Goal: Task Accomplishment & Management: Use online tool/utility

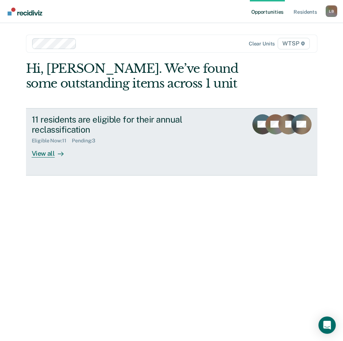
click at [53, 157] on div "View all" at bounding box center [52, 151] width 40 height 14
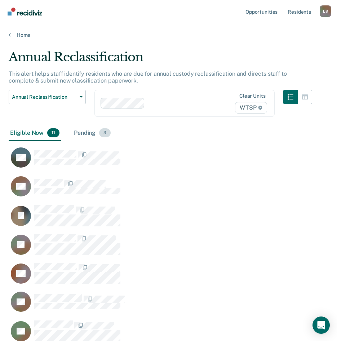
click at [90, 132] on div "Pending 3" at bounding box center [93, 134] width 40 height 16
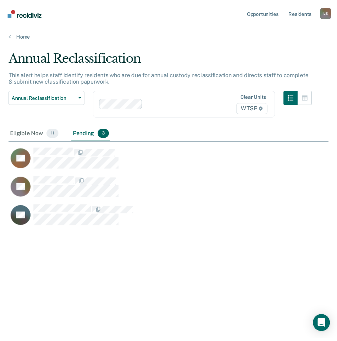
scroll to position [6, 6]
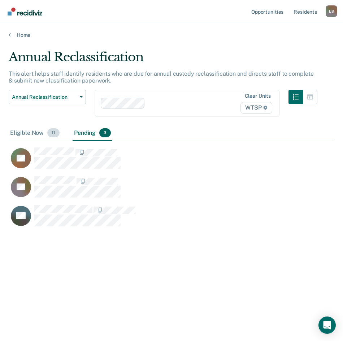
click at [20, 132] on div "Eligible Now 11" at bounding box center [35, 134] width 52 height 16
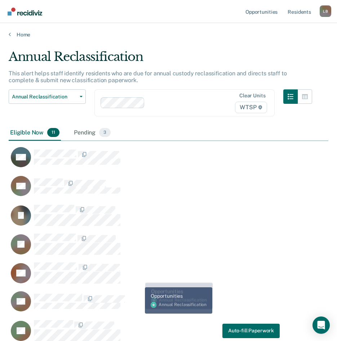
scroll to position [0, 0]
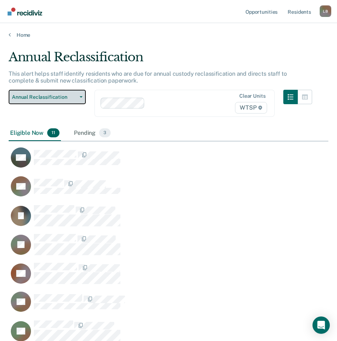
click at [53, 96] on span "Annual Reclassification" at bounding box center [44, 97] width 65 height 6
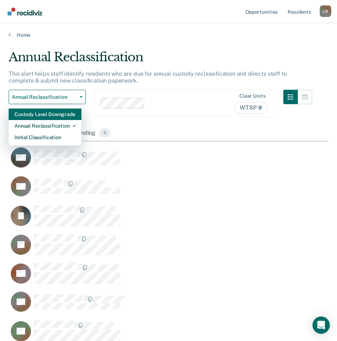
click at [51, 113] on div "Custody Level Downgrade" at bounding box center [44, 115] width 61 height 12
